Goal: Task Accomplishment & Management: Use online tool/utility

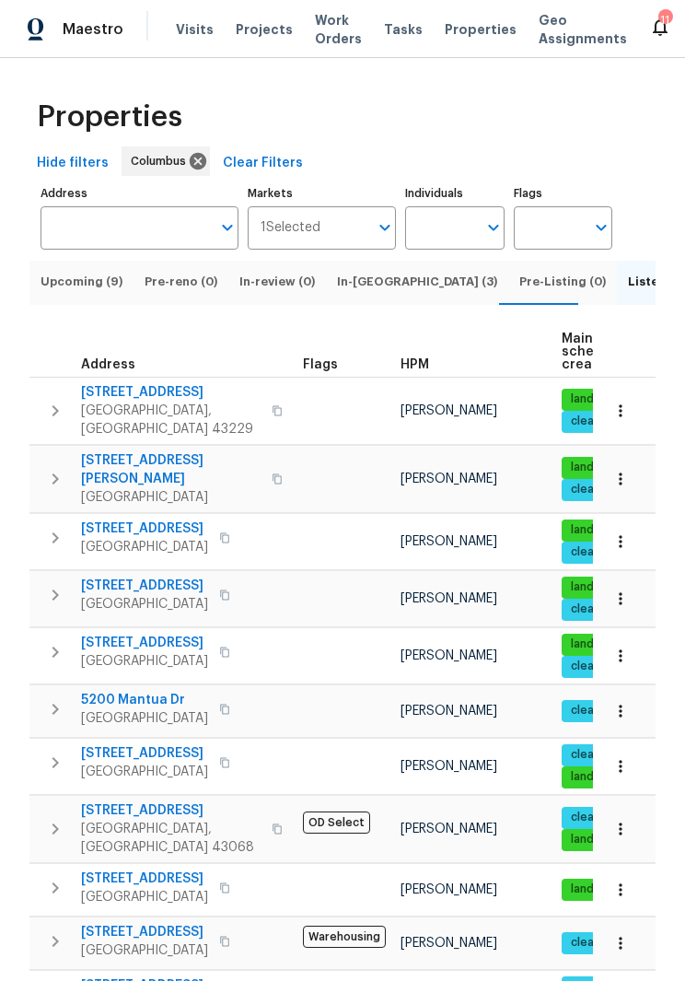
click at [362, 283] on span "In-[GEOGRAPHIC_DATA] (3)" at bounding box center [417, 282] width 160 height 20
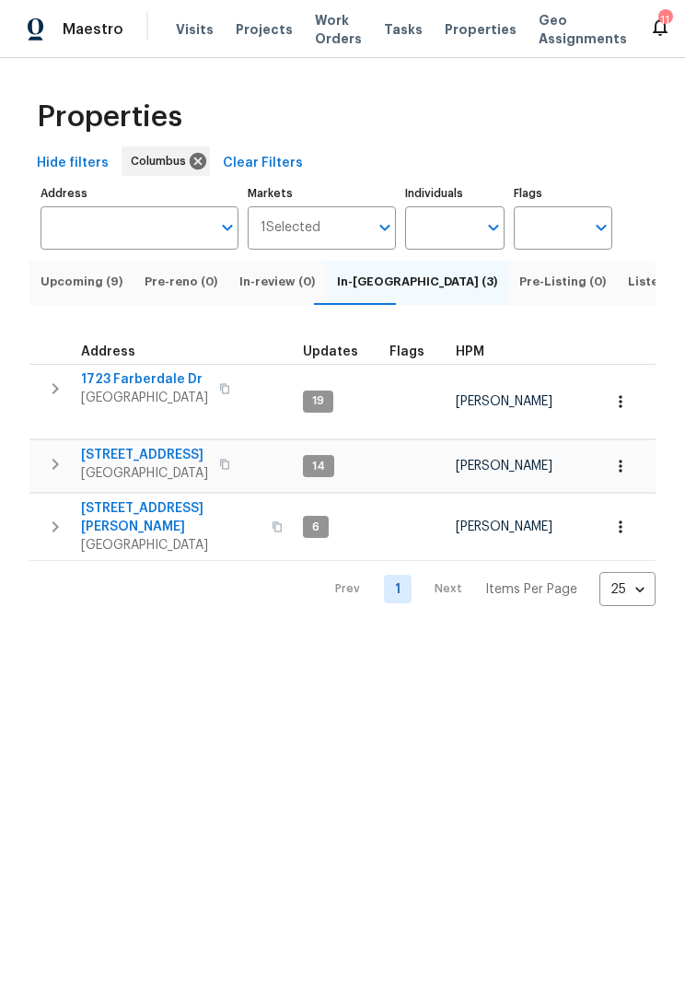
click at [160, 446] on span "[STREET_ADDRESS]" at bounding box center [144, 455] width 127 height 18
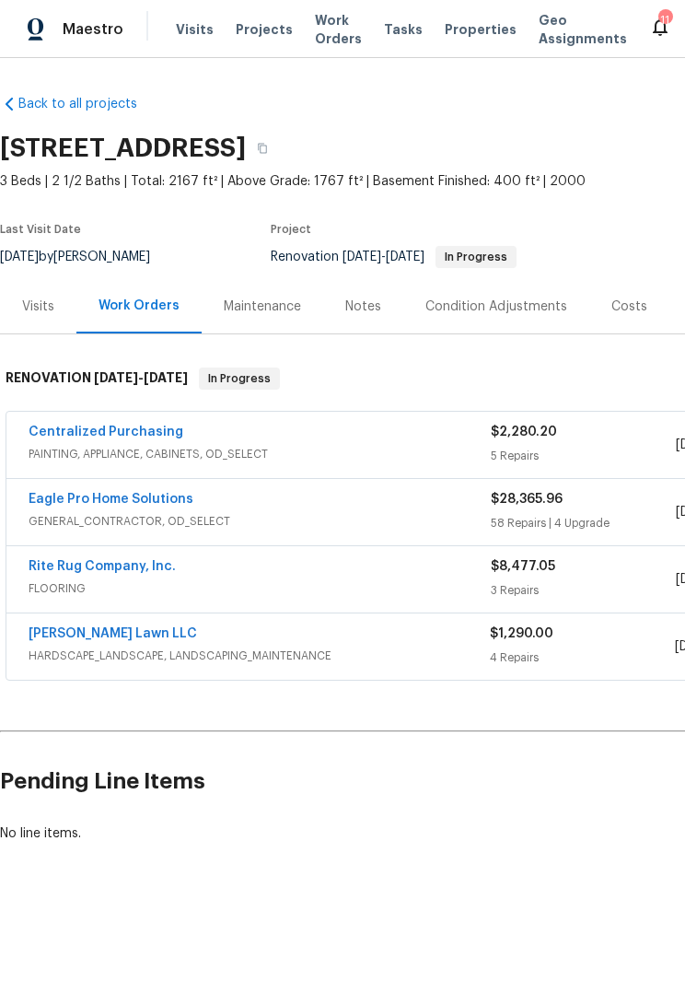
click at [30, 306] on div "Visits" at bounding box center [38, 306] width 32 height 18
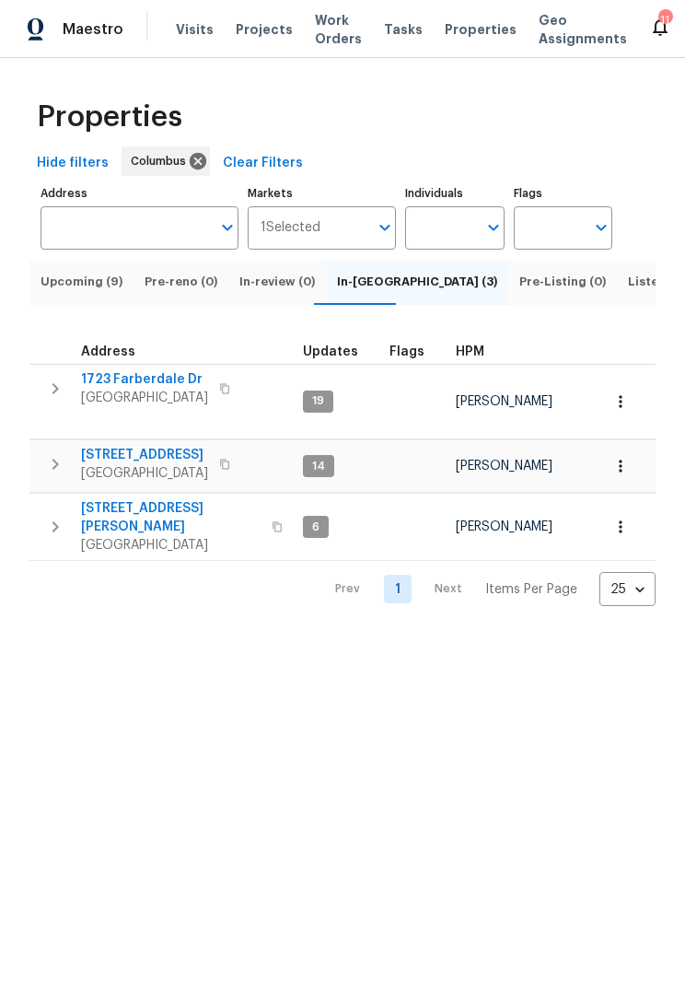
click at [166, 389] on span "1723 Farberdale Dr" at bounding box center [144, 379] width 127 height 18
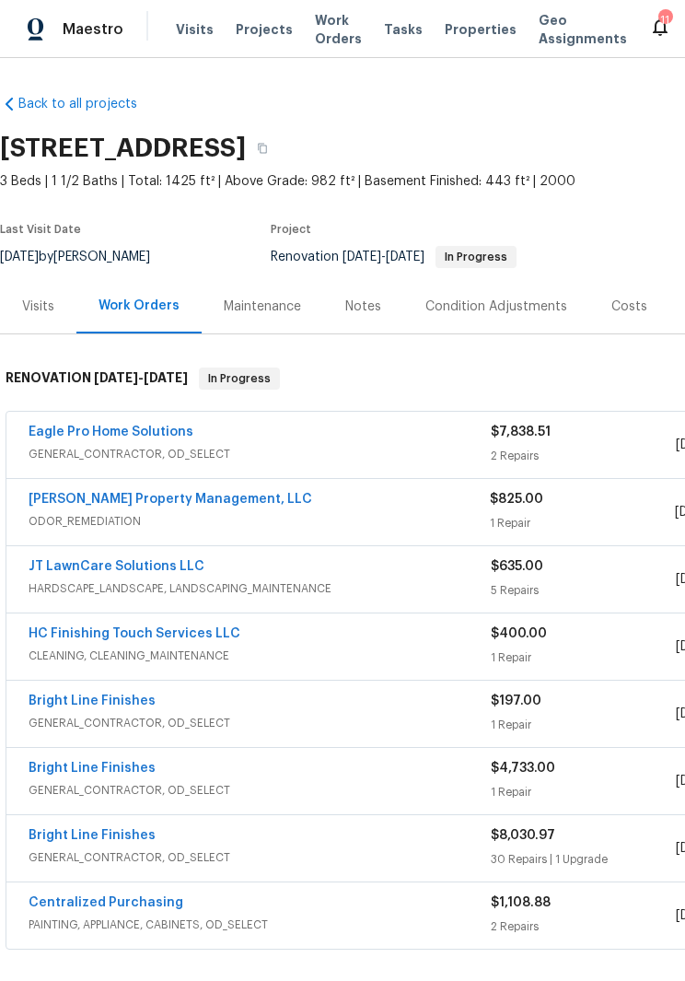
click at [45, 299] on div "Visits" at bounding box center [38, 306] width 32 height 18
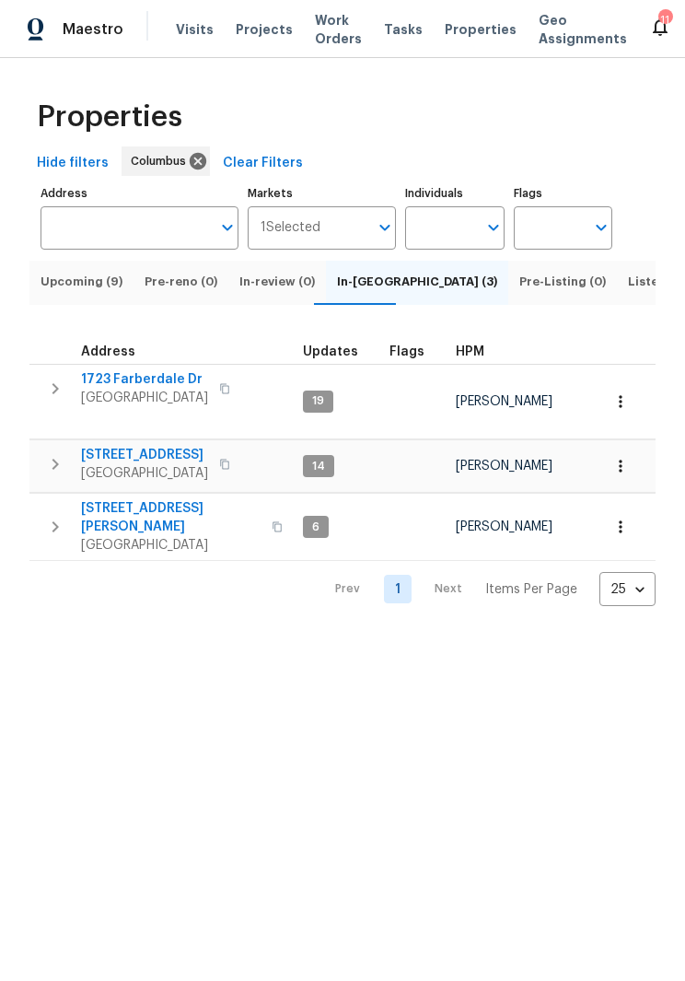
click at [628, 289] on span "Listed (17)" at bounding box center [660, 282] width 64 height 20
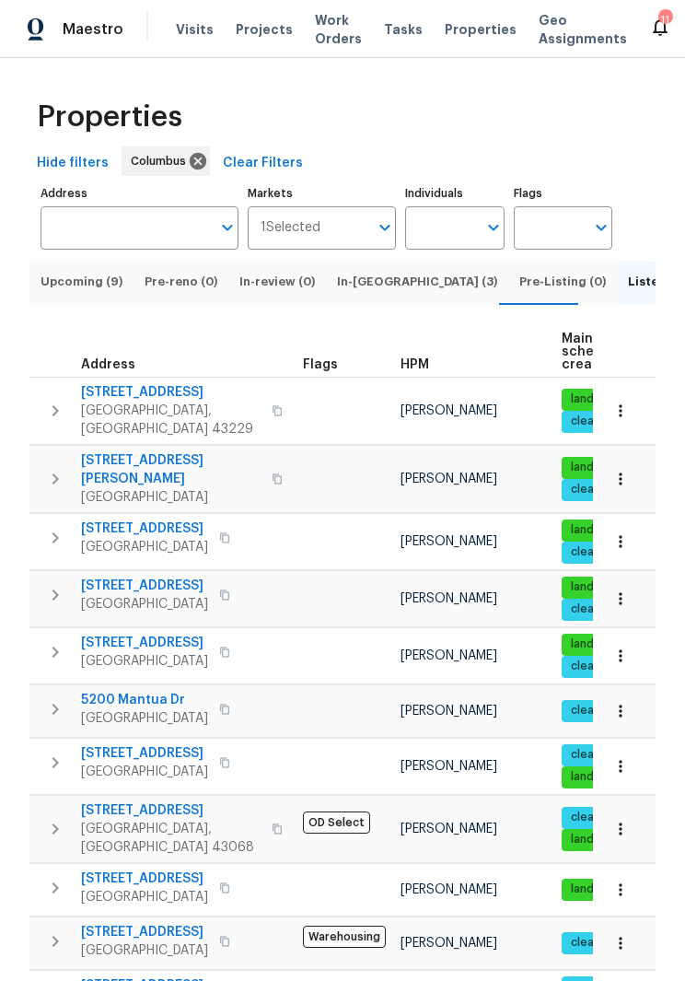
click at [136, 451] on span "642 Ridenour Rd" at bounding box center [171, 469] width 180 height 37
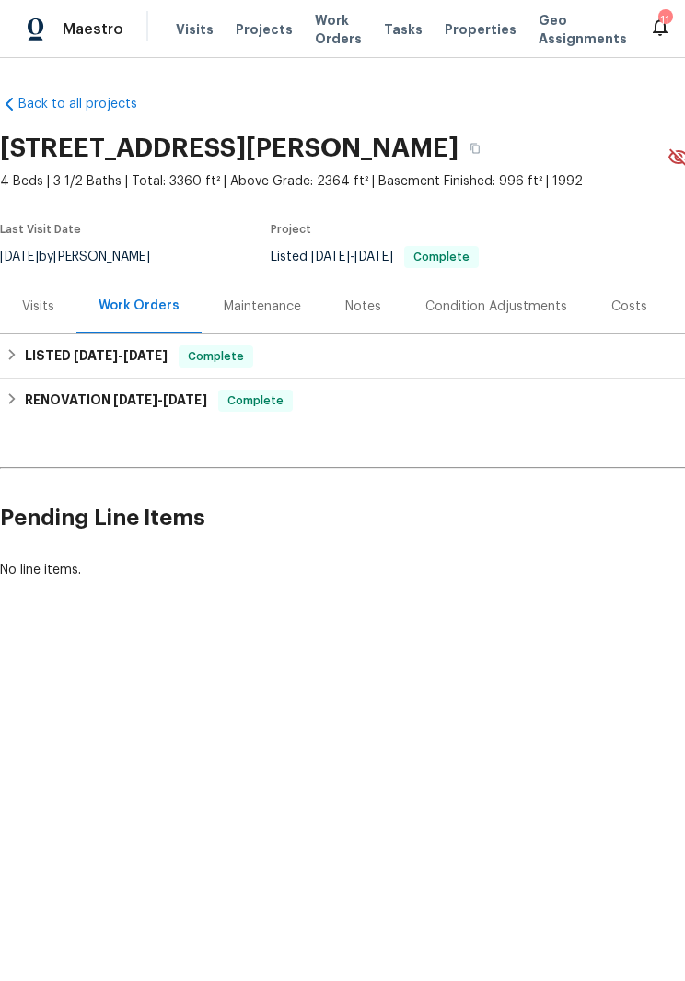
click at [45, 307] on div "Visits" at bounding box center [38, 306] width 32 height 18
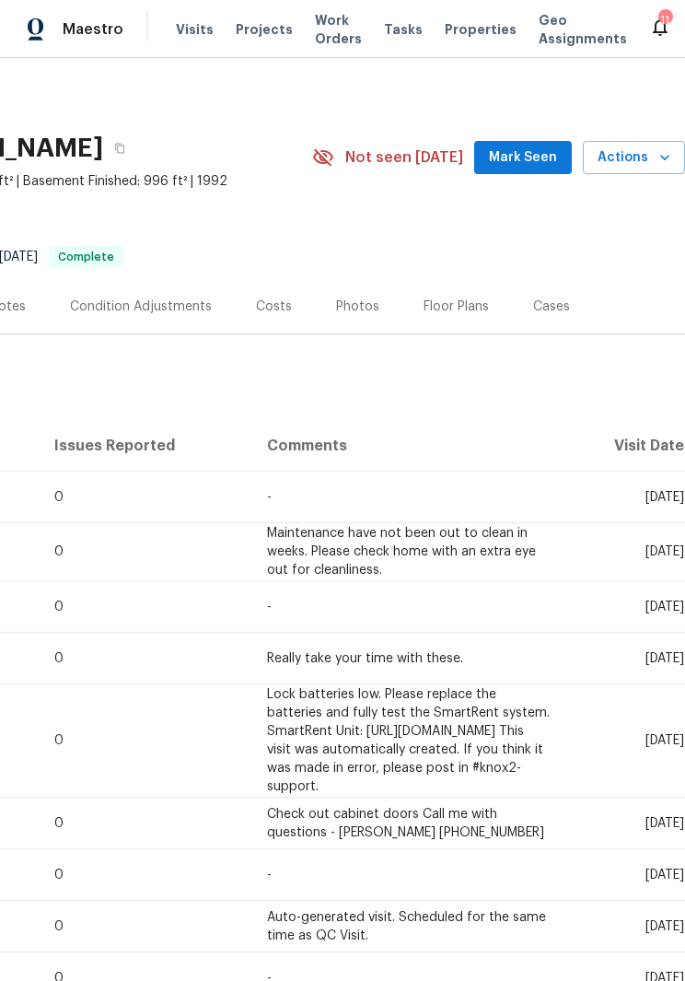
scroll to position [0, 355]
click at [644, 151] on span "Actions" at bounding box center [634, 157] width 73 height 23
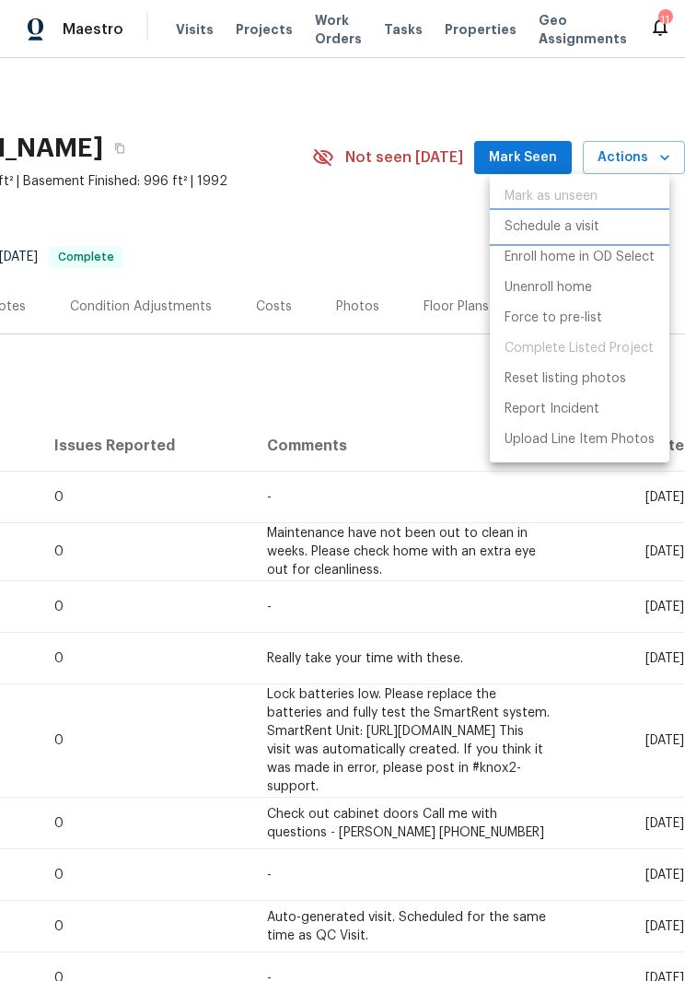
click at [572, 233] on p "Schedule a visit" at bounding box center [552, 226] width 95 height 19
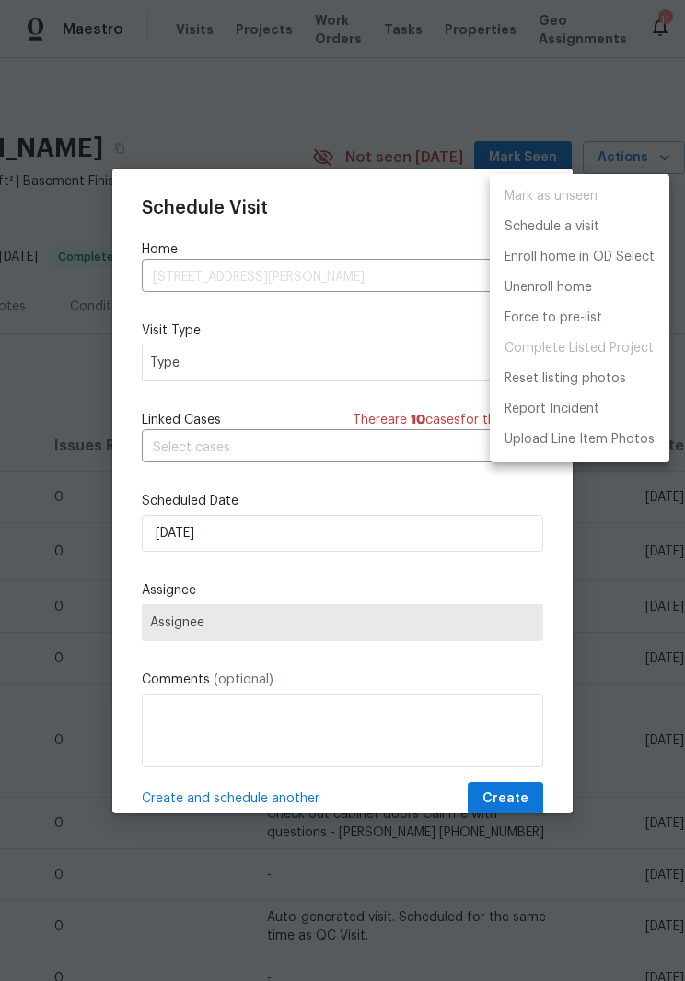
click at [327, 364] on div at bounding box center [342, 490] width 685 height 981
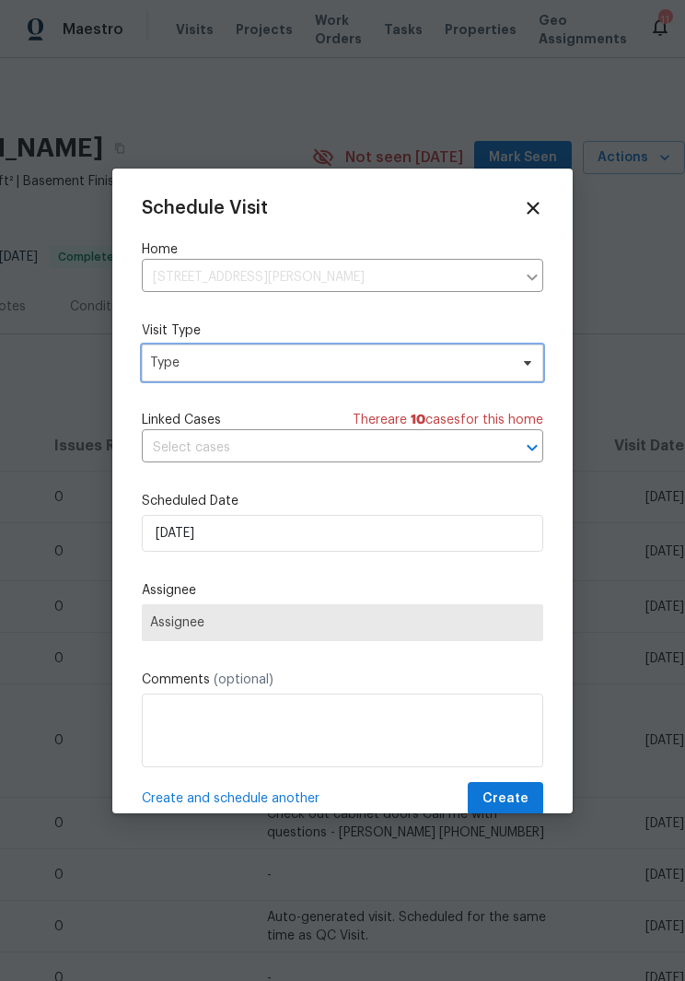
click at [529, 364] on icon at bounding box center [527, 362] width 7 height 5
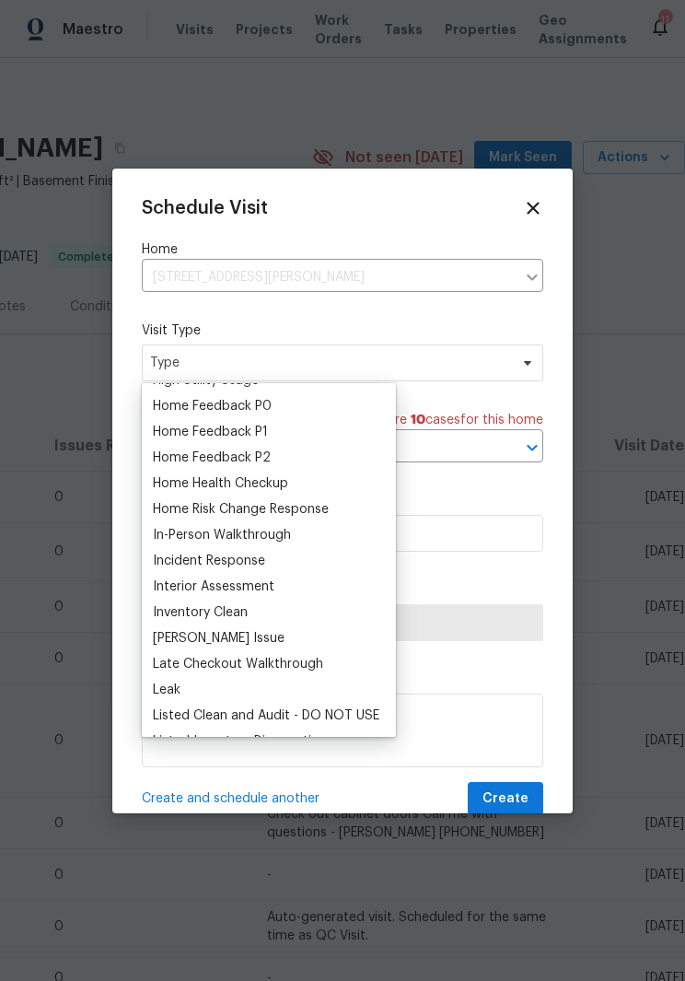
scroll to position [555, 0]
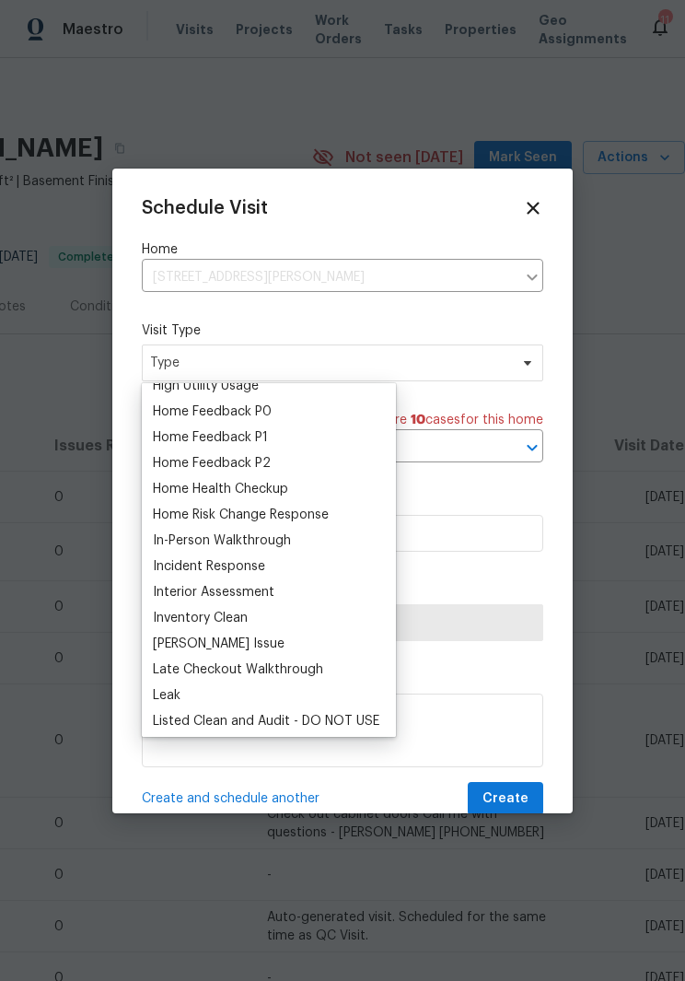
click at [287, 489] on div "Home Health Checkup" at bounding box center [220, 489] width 135 height 18
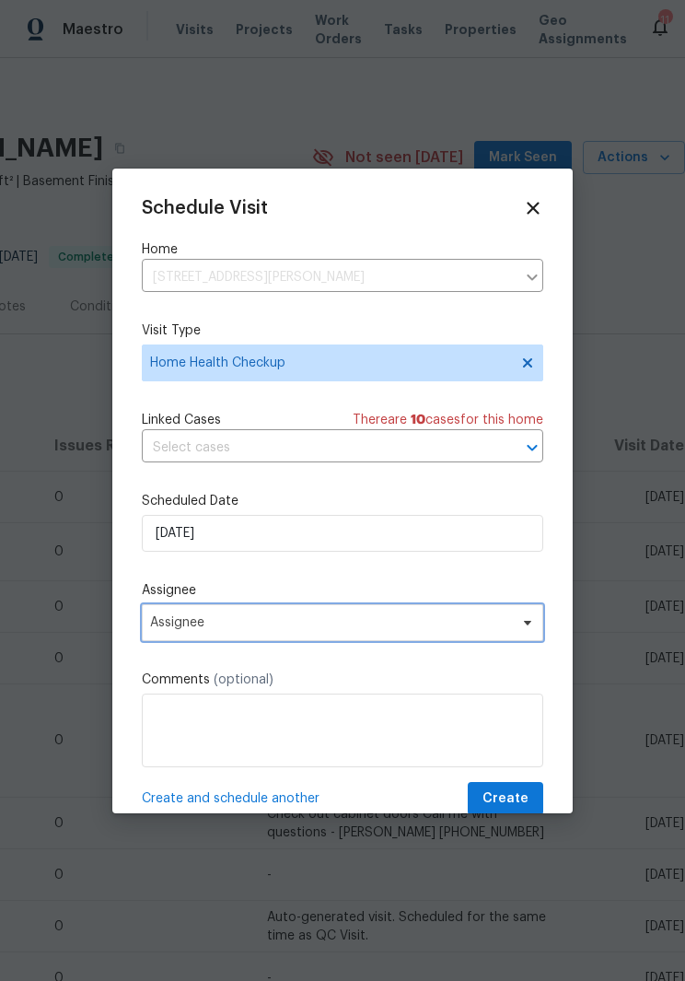
click at [480, 621] on span "Assignee" at bounding box center [330, 622] width 361 height 15
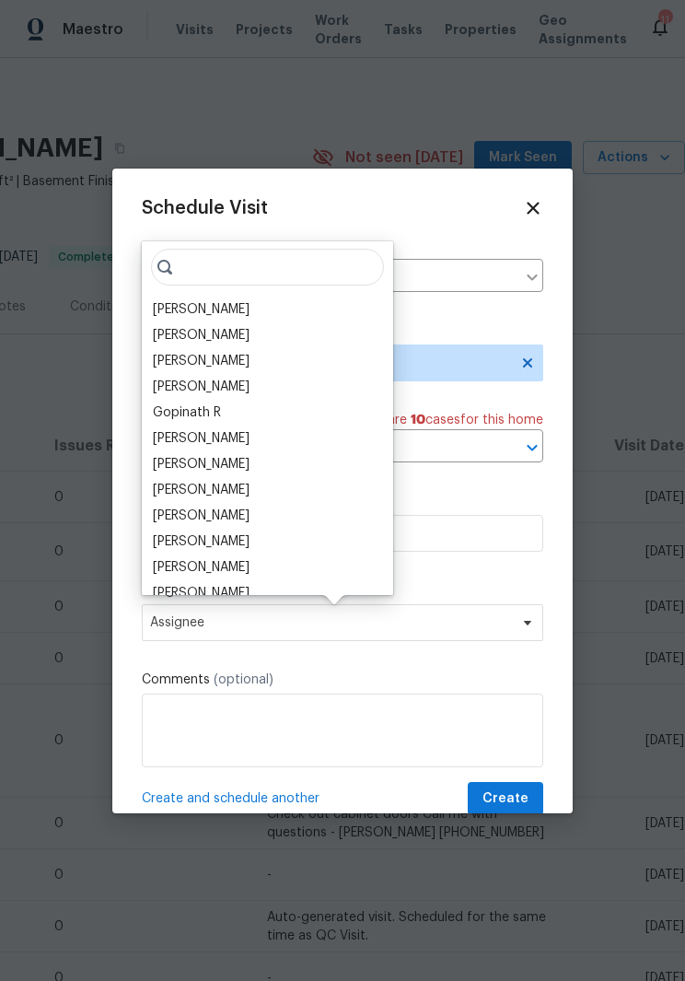
click at [248, 490] on div "[PERSON_NAME]" at bounding box center [201, 490] width 97 height 18
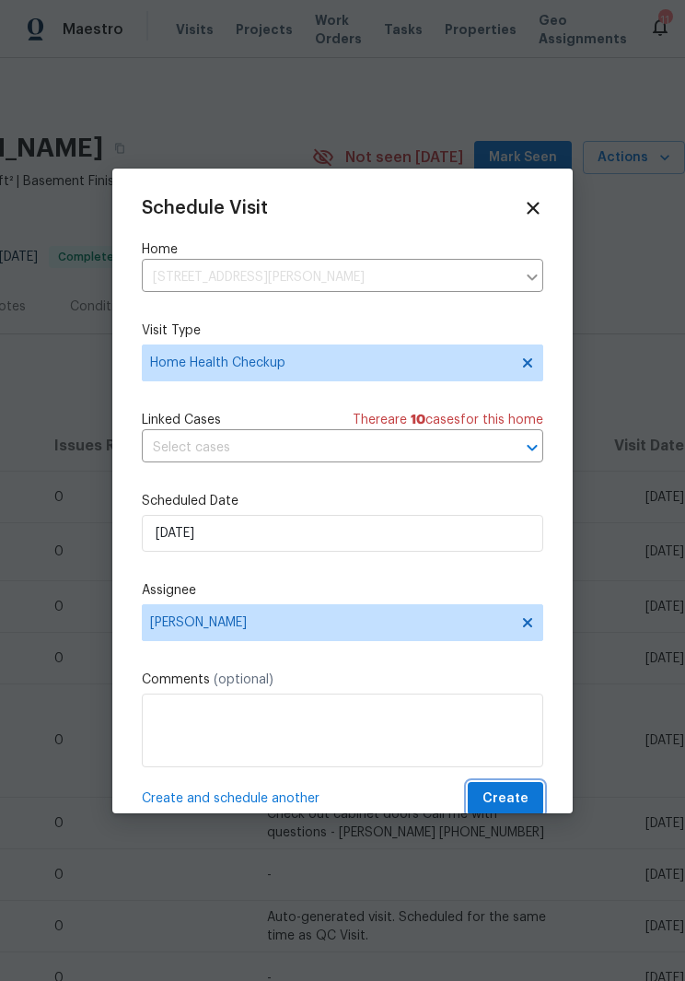
click at [504, 803] on span "Create" at bounding box center [505, 798] width 46 height 23
